Goal: Communication & Community: Answer question/provide support

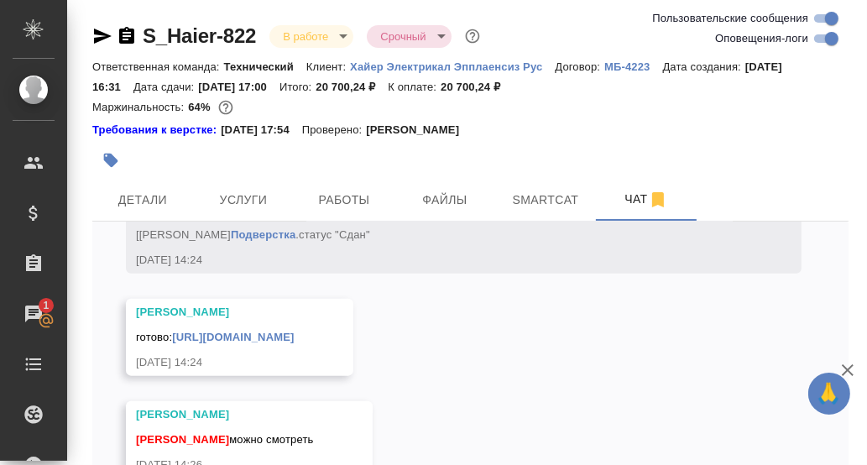
scroll to position [20424, 0]
click at [188, 331] on link "[URL][DOMAIN_NAME]" at bounding box center [233, 337] width 122 height 13
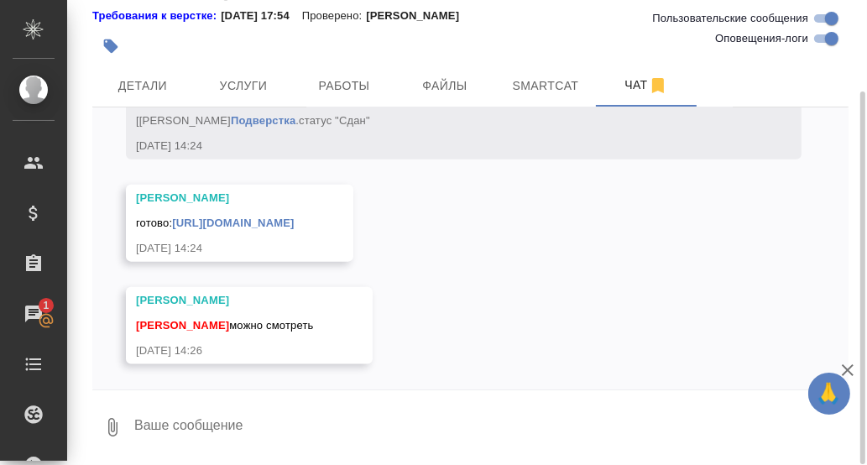
click at [226, 435] on textarea at bounding box center [491, 427] width 716 height 57
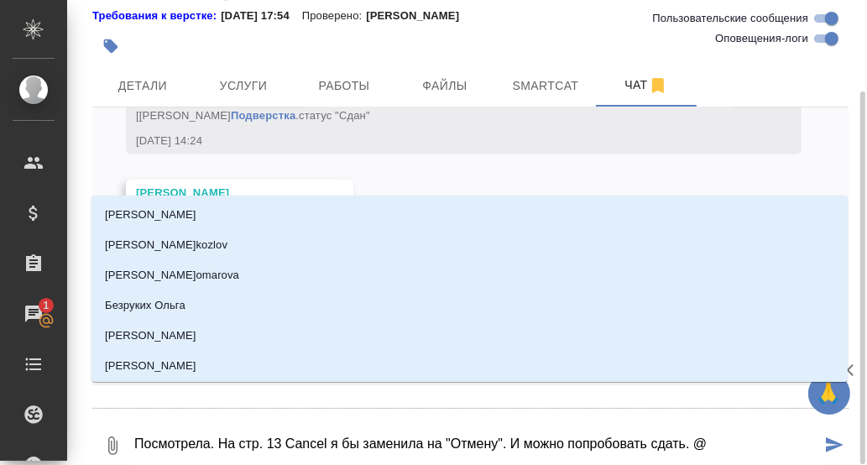
type textarea "Посмотрела. На стр. 13 Cancel я бы заменила на "Отмену". И можно попробовать сд…"
type input "Б"
type textarea "Посмотрела. На стр. 13 Cancel я бы заменила на "Отмену". И можно попробовать сд…"
type input "Бе"
type textarea "Посмотрела. На стр. 13 Cancel я бы заменила на "Отмену". И можно попробовать сд…"
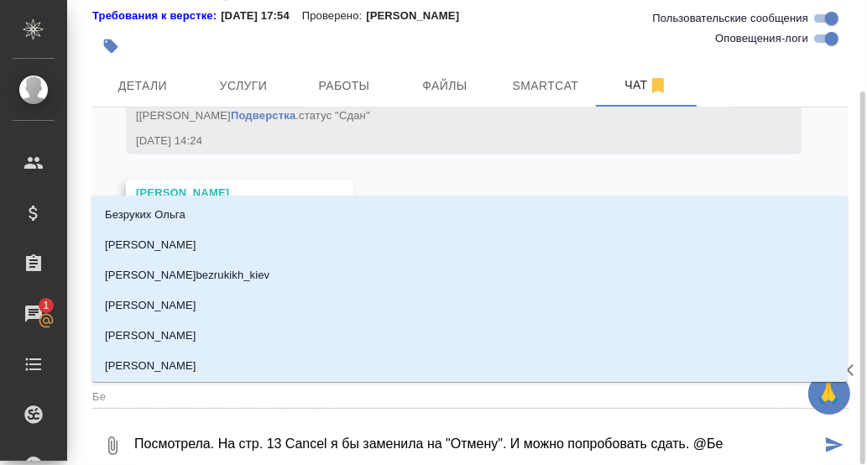
type input "Бел"
type textarea "Посмотрела. На стр. 13 Cancel я бы заменила на "Отмену". И можно попробовать сд…"
type input "Беля"
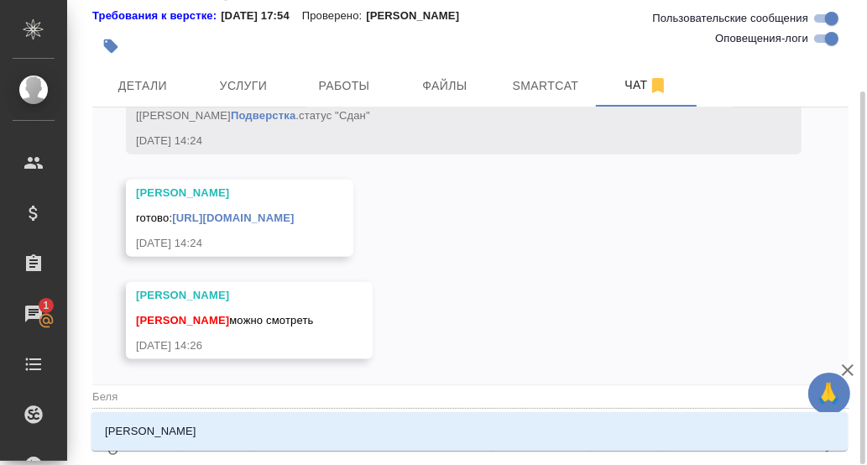
type textarea "Посмотрела. На стр. 13 Cancel я бы заменила на "Отмену". И можно попробовать сд…"
type input "Беляк"
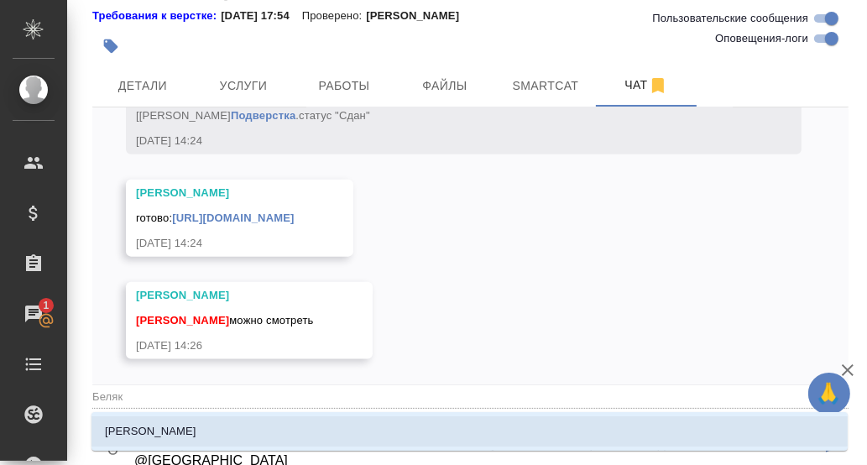
click at [170, 427] on p "[PERSON_NAME]" at bounding box center [151, 431] width 92 height 17
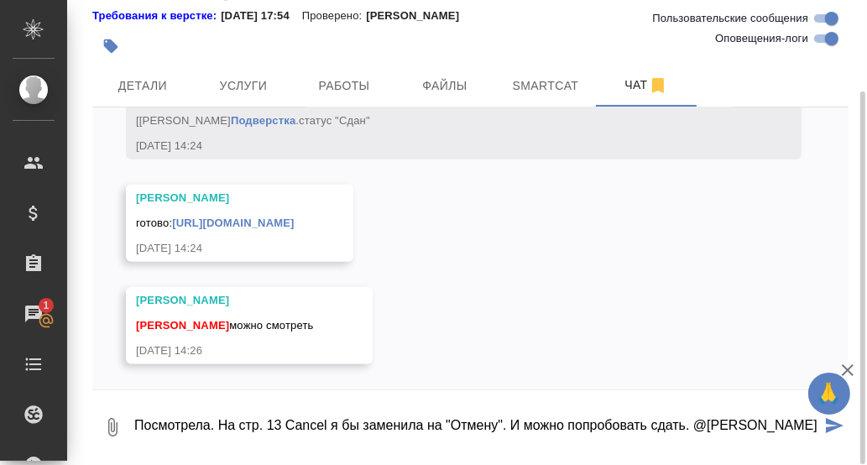
type textarea "Посмотрела. На стр. 13 Cancel я бы заменила на "Отмену". И можно попробовать сд…"
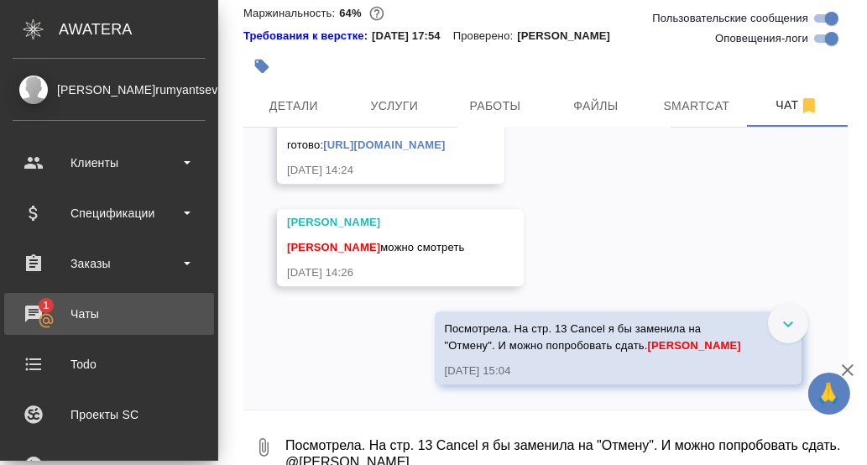
click at [36, 312] on div "Чаты" at bounding box center [109, 313] width 193 height 25
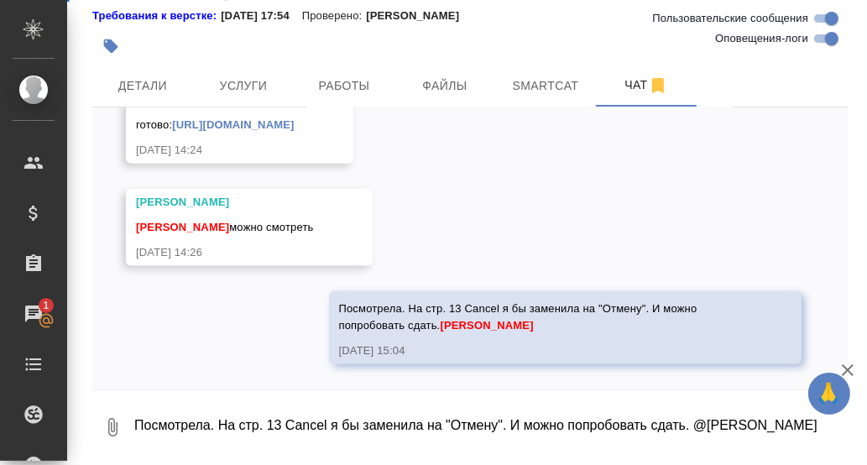
scroll to position [20623, 0]
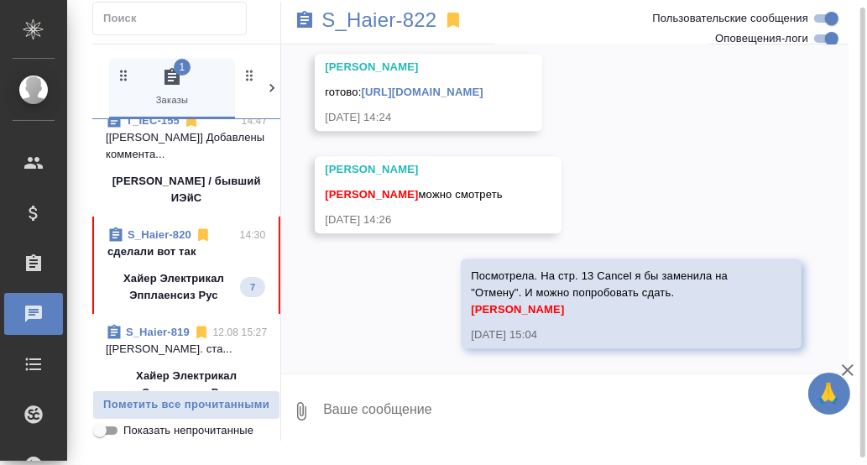
scroll to position [168, 0]
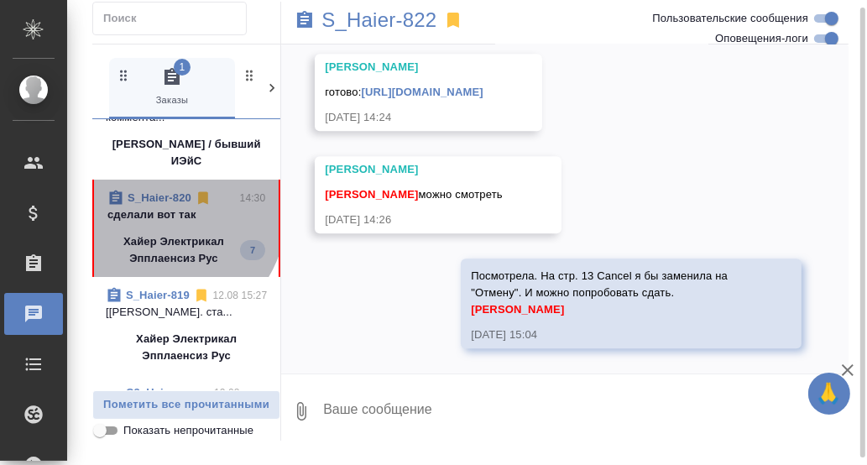
click at [164, 213] on p "сделали вот так" at bounding box center [186, 215] width 158 height 17
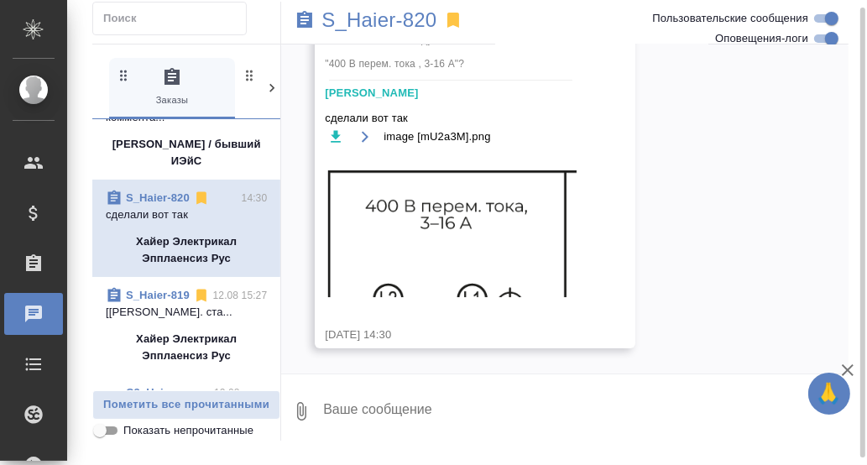
scroll to position [23583, 0]
click at [383, 411] on textarea at bounding box center [585, 411] width 527 height 57
type textarea "Скорее всего, да."
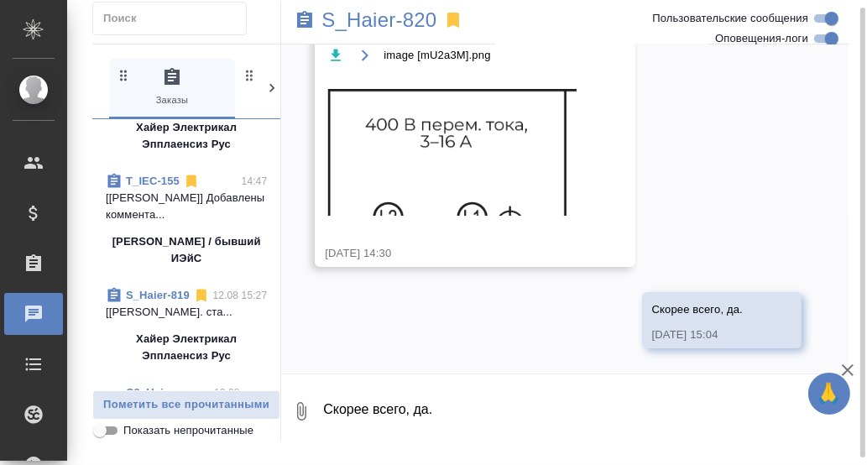
scroll to position [0, 0]
